Goal: Communication & Community: Ask a question

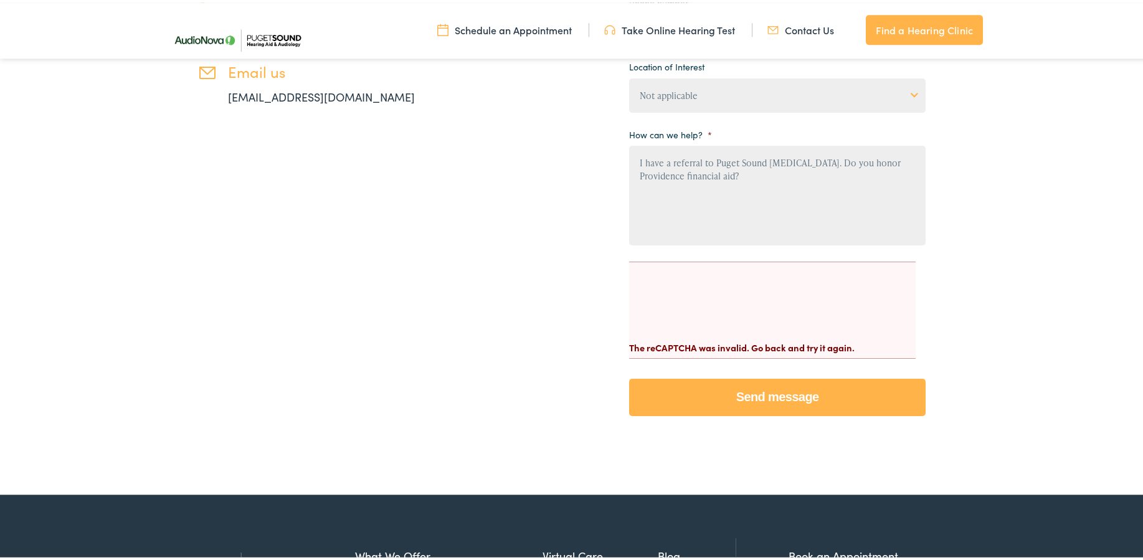
scroll to position [445, 0]
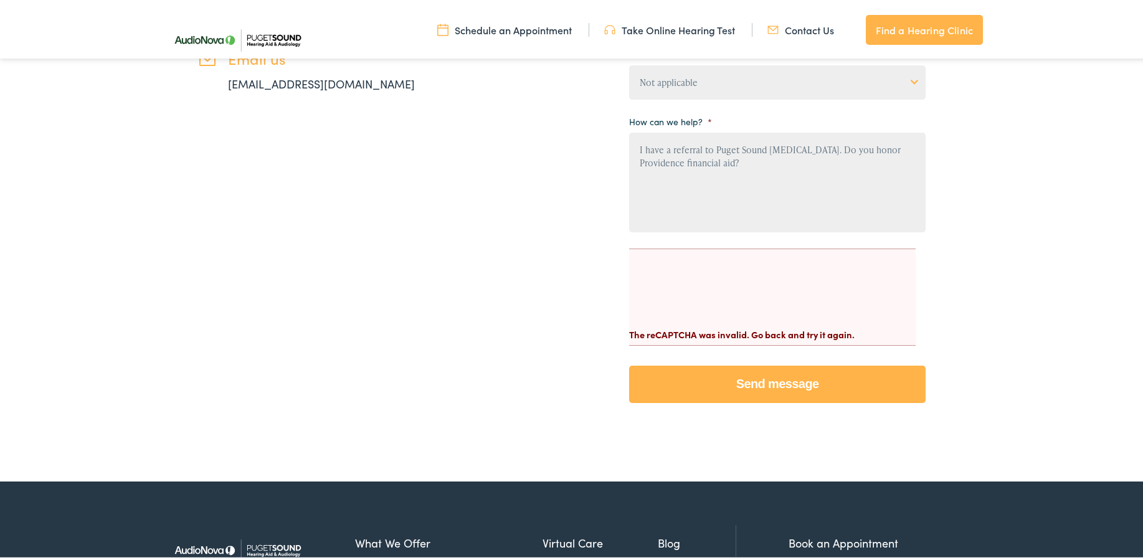
click at [750, 384] on input "Send message" at bounding box center [777, 381] width 296 height 37
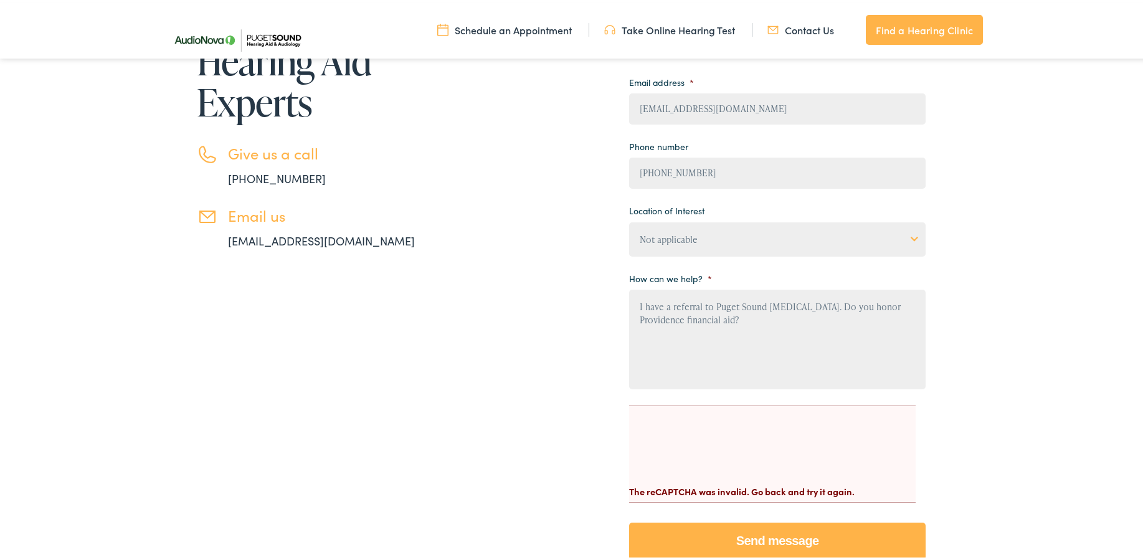
scroll to position [127, 0]
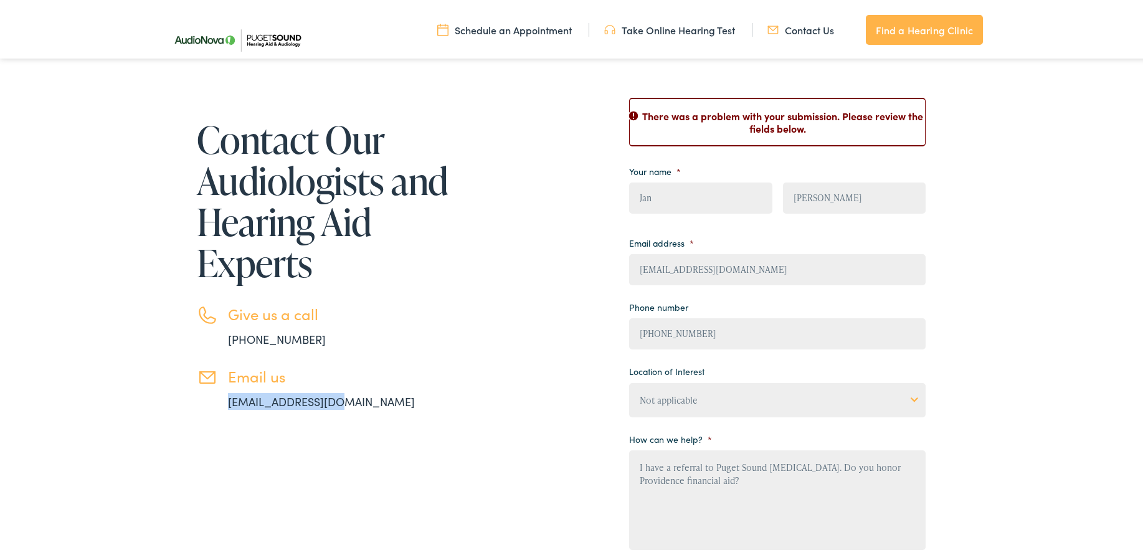
drag, startPoint x: 212, startPoint y: 393, endPoint x: 331, endPoint y: 400, distance: 118.6
click at [331, 400] on li "Email us info@pshearing.com" at bounding box center [324, 386] width 255 height 42
copy link "[EMAIL_ADDRESS][DOMAIN_NAME]"
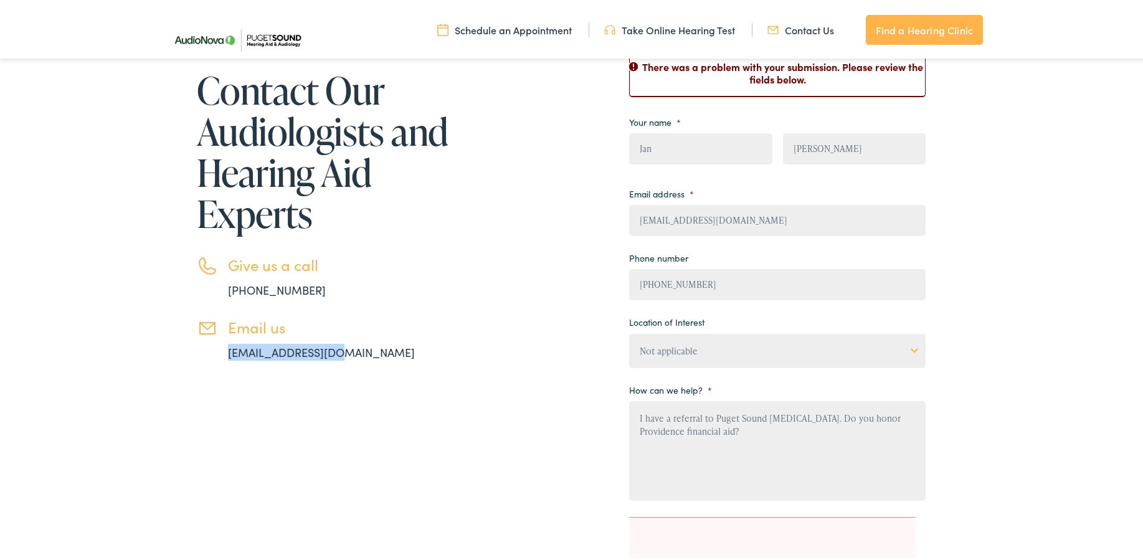
scroll to position [318, 0]
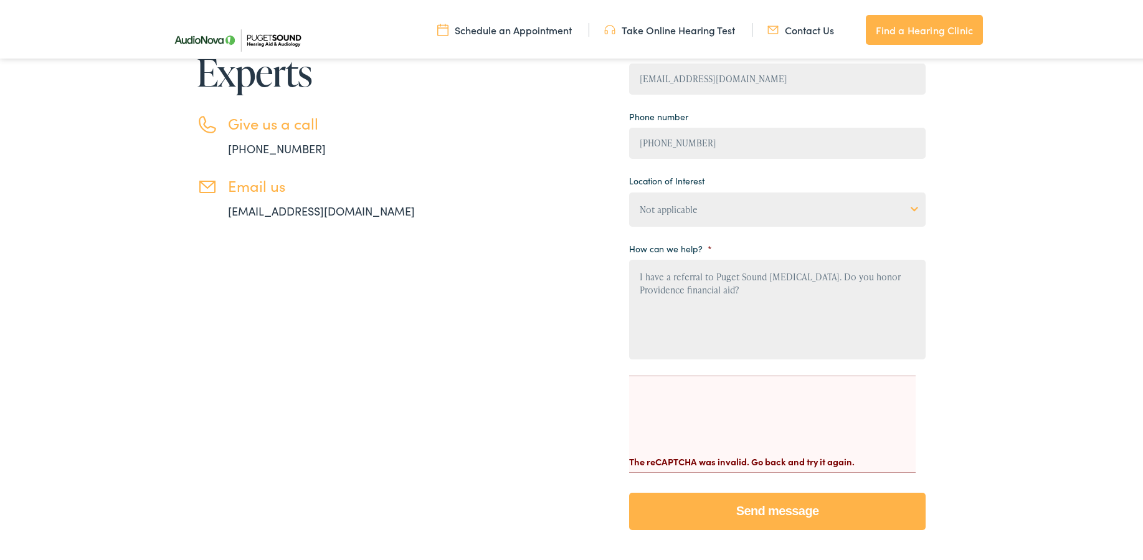
drag, startPoint x: 633, startPoint y: 277, endPoint x: 691, endPoint y: 291, distance: 59.2
click at [691, 291] on textarea "I have a referral to Puget Sound [MEDICAL_DATA]. Do you honor Providence financ…" at bounding box center [777, 307] width 296 height 100
